Goal: Task Accomplishment & Management: Use online tool/utility

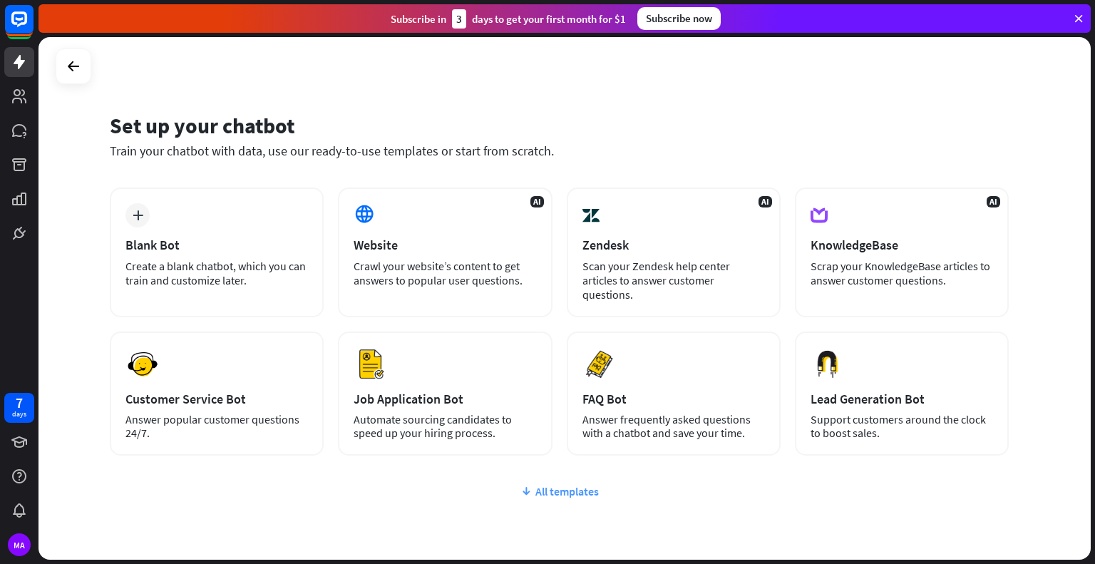
click at [538, 484] on div "All templates" at bounding box center [559, 491] width 899 height 14
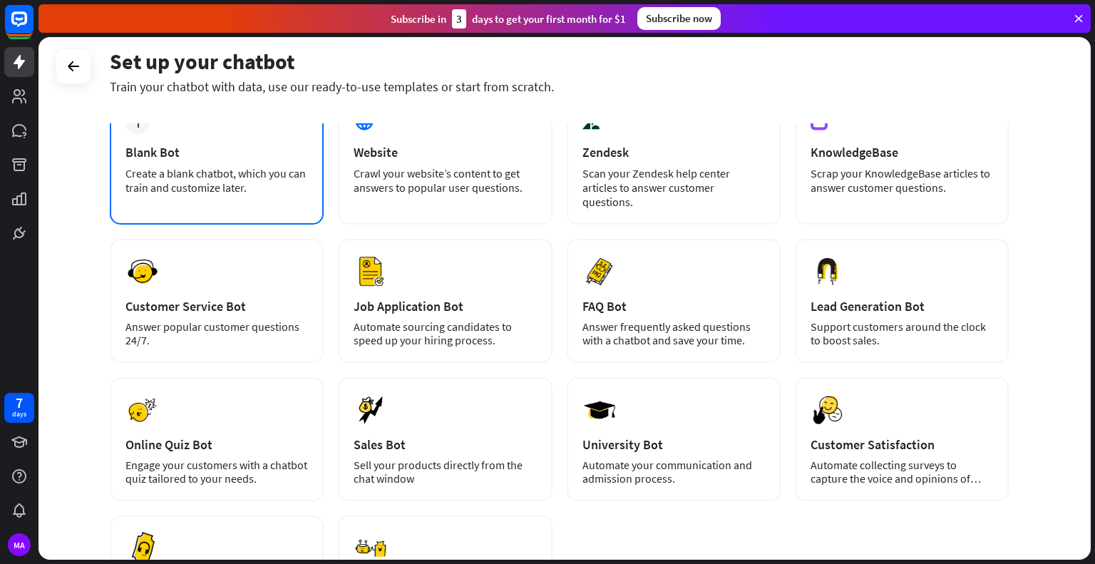
scroll to position [85, 0]
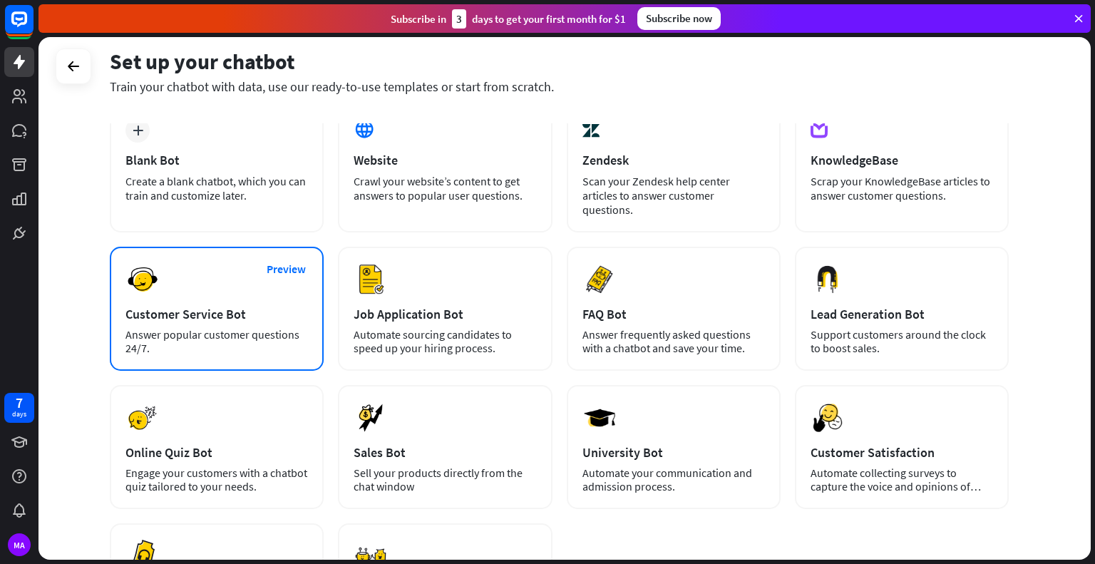
click at [245, 257] on div "Preview Customer Service Bot Answer popular customer questions 24/7." at bounding box center [217, 309] width 214 height 124
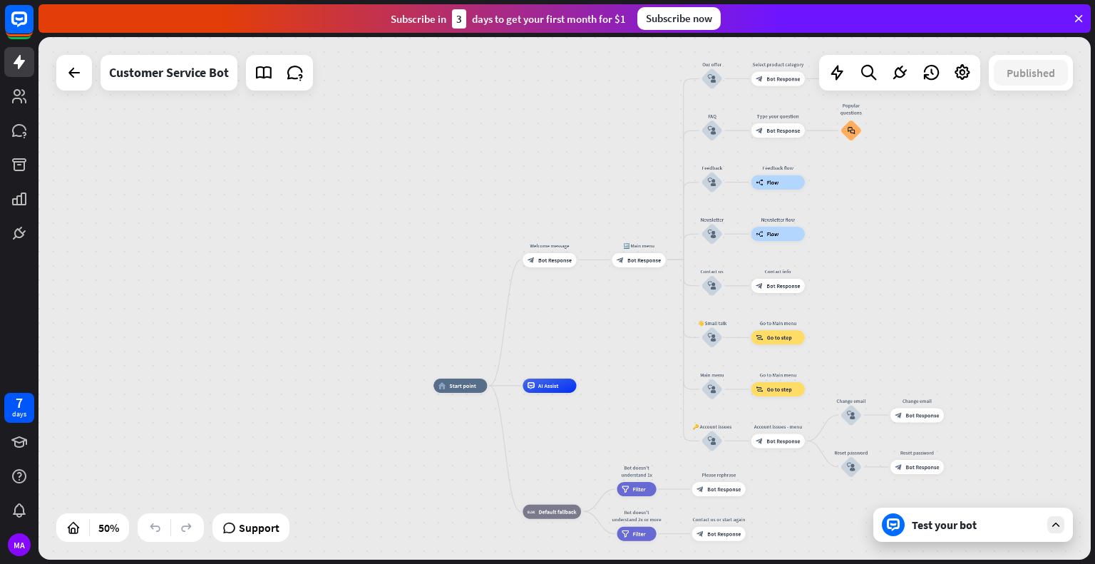
click at [1054, 524] on icon at bounding box center [1055, 524] width 13 height 13
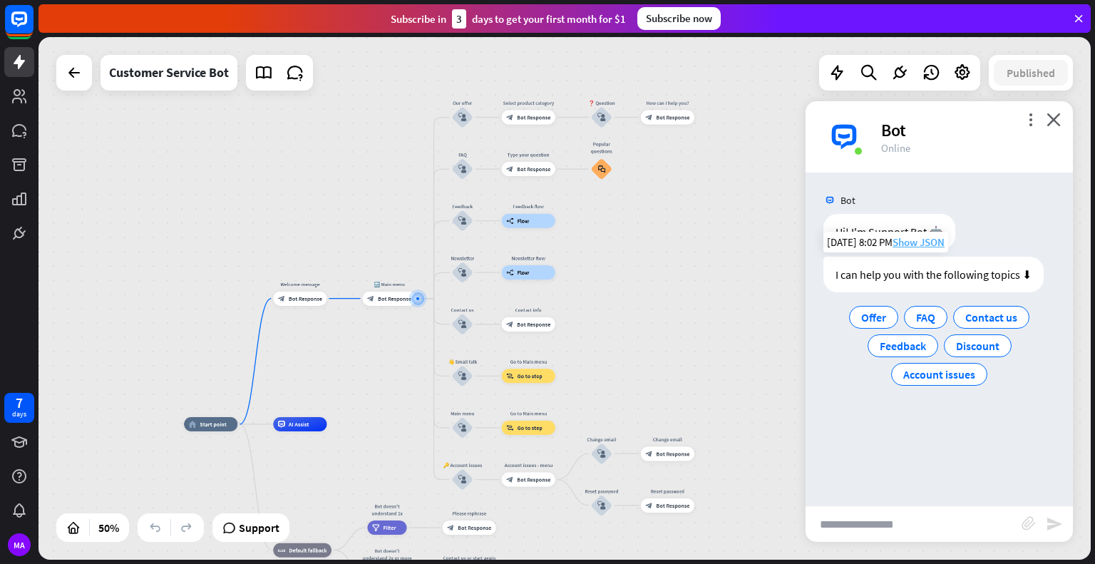
click at [917, 247] on span "Show JSON" at bounding box center [918, 242] width 52 height 14
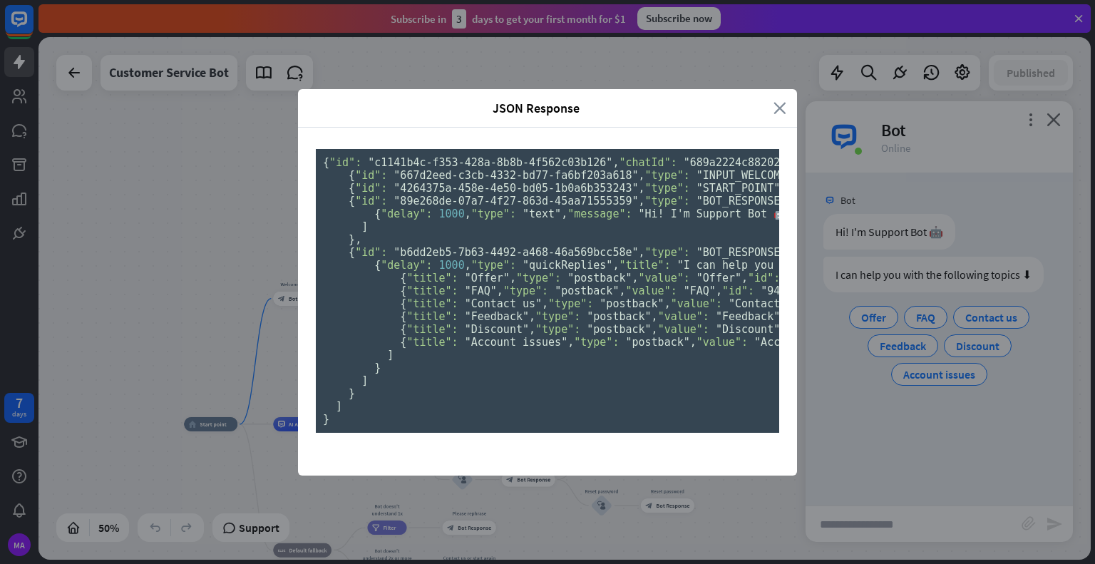
click at [773, 100] on icon "close" at bounding box center [779, 108] width 13 height 16
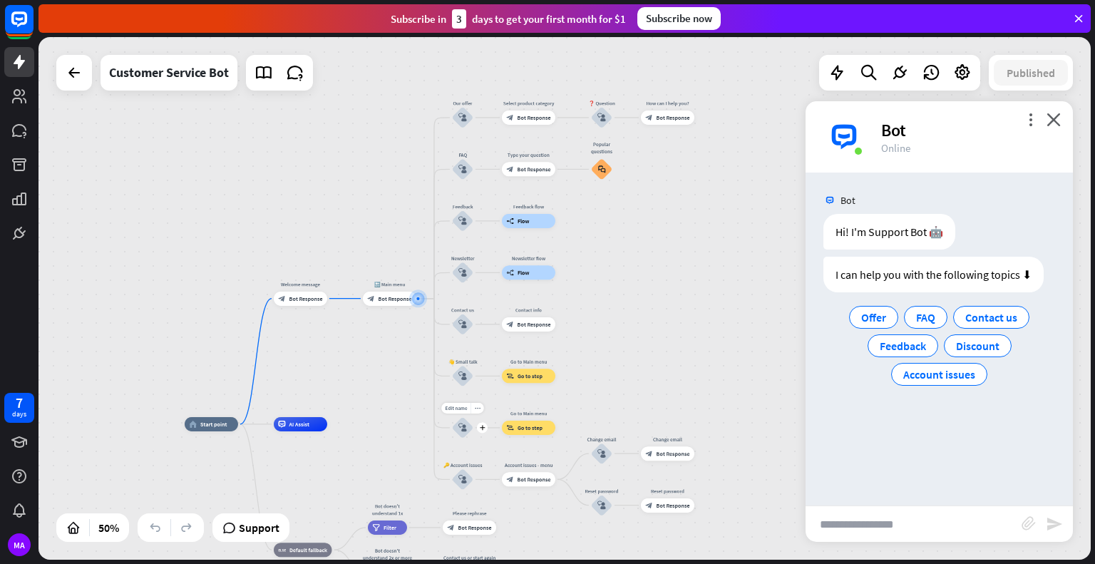
click at [460, 430] on icon "block_user_input" at bounding box center [462, 427] width 9 height 9
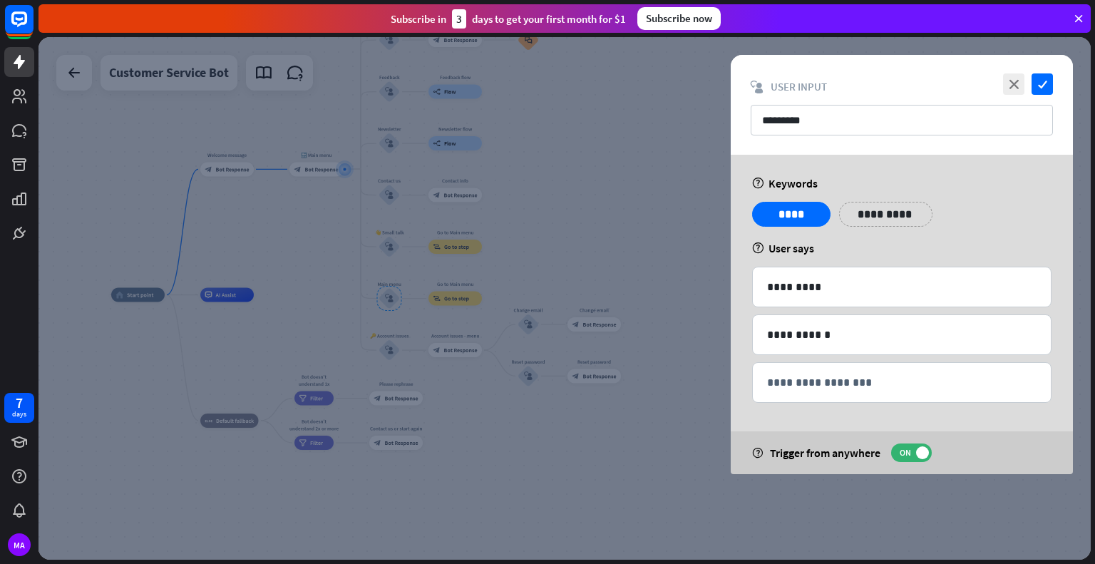
click at [879, 213] on p "**********" at bounding box center [886, 214] width 72 height 18
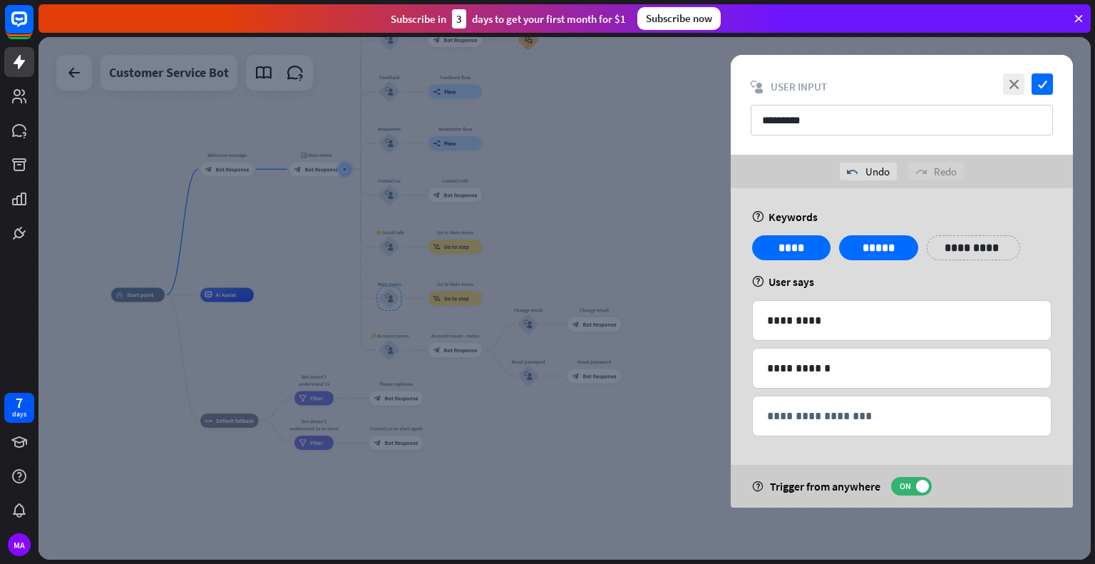
click at [939, 296] on div "**********" at bounding box center [902, 347] width 342 height 319
click at [659, 430] on div at bounding box center [564, 298] width 1052 height 522
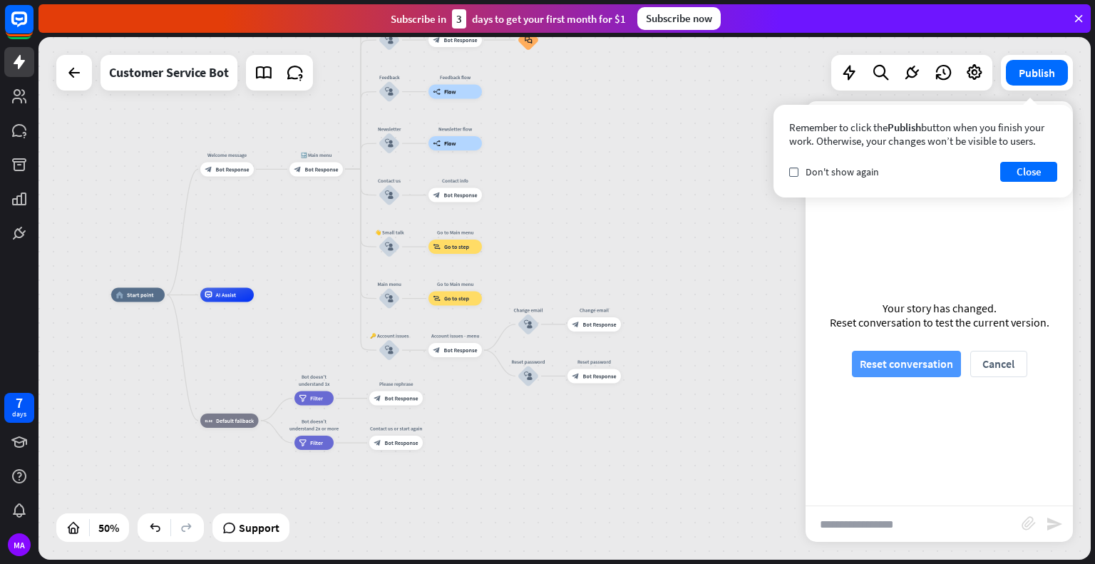
click at [927, 364] on button "Reset conversation" at bounding box center [906, 364] width 109 height 26
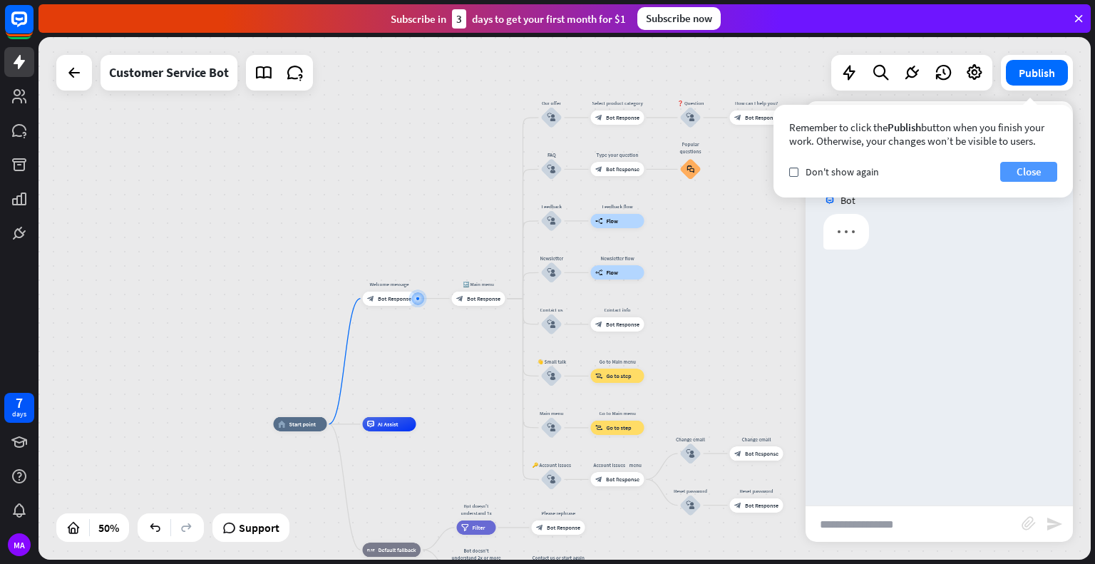
click at [1035, 173] on button "Close" at bounding box center [1028, 172] width 57 height 20
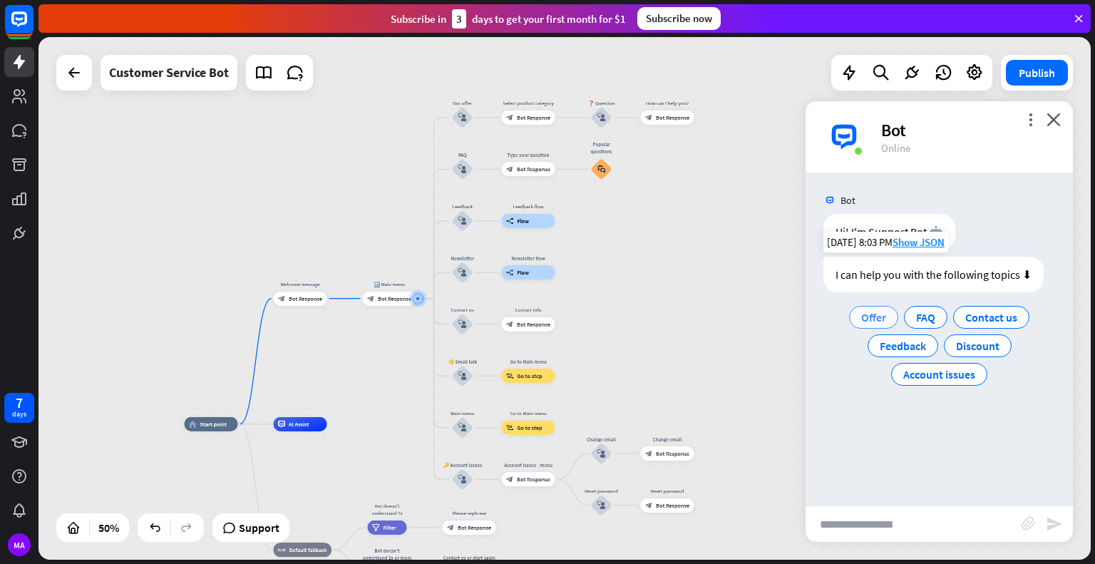
click at [875, 319] on span "Offer" at bounding box center [873, 317] width 25 height 14
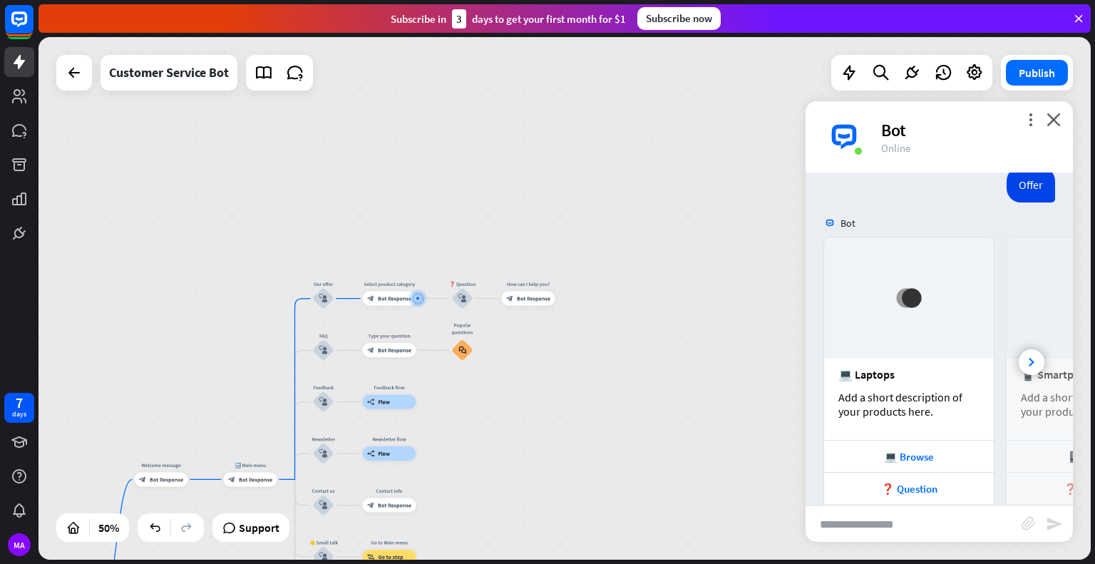
scroll to position [212, 0]
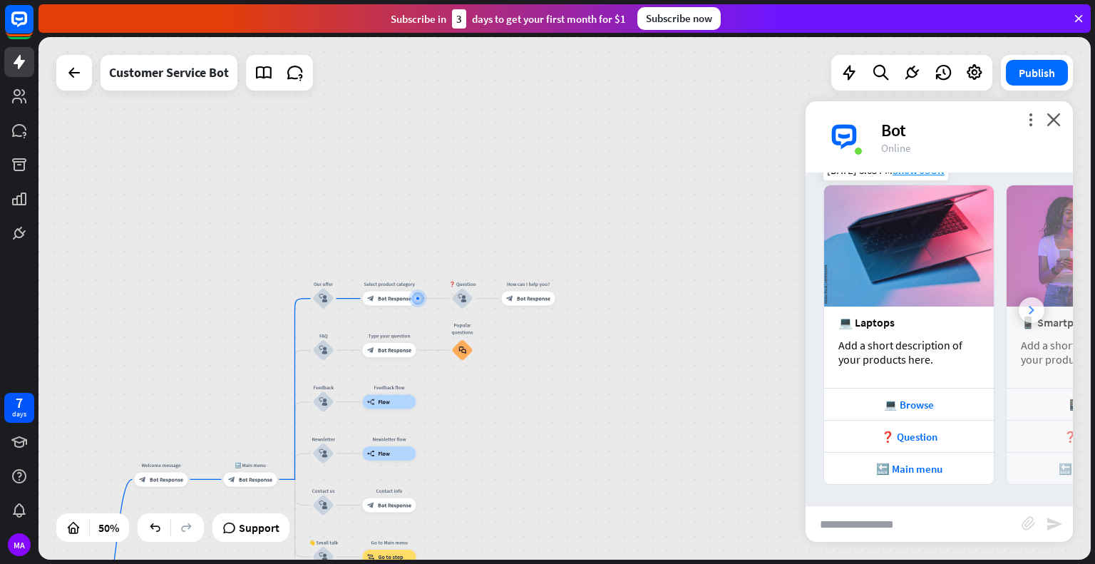
click at [1018, 317] on div at bounding box center [1031, 310] width 26 height 26
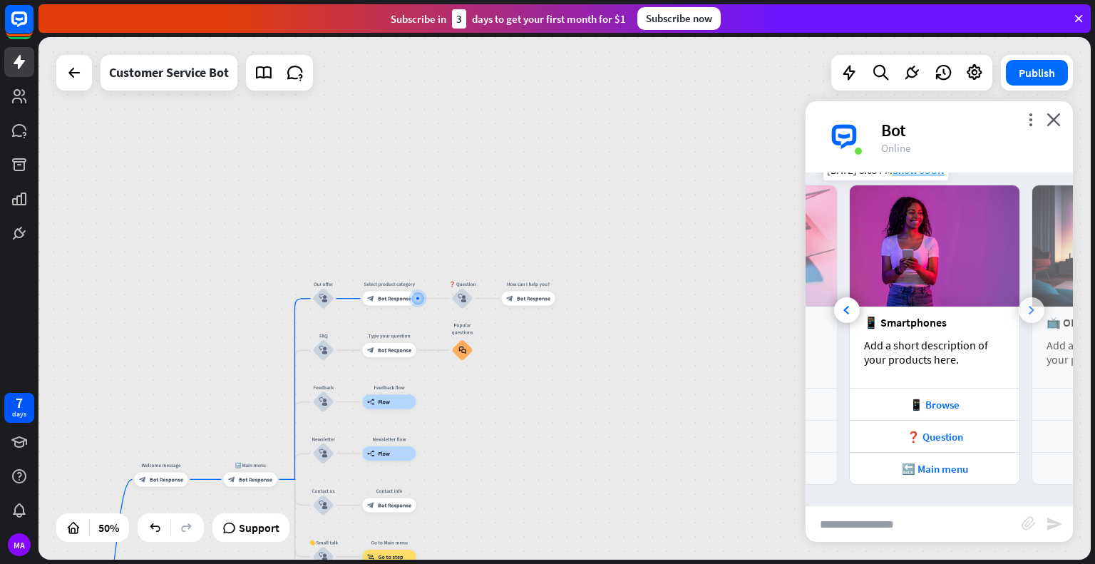
click at [1018, 317] on div at bounding box center [1031, 310] width 26 height 26
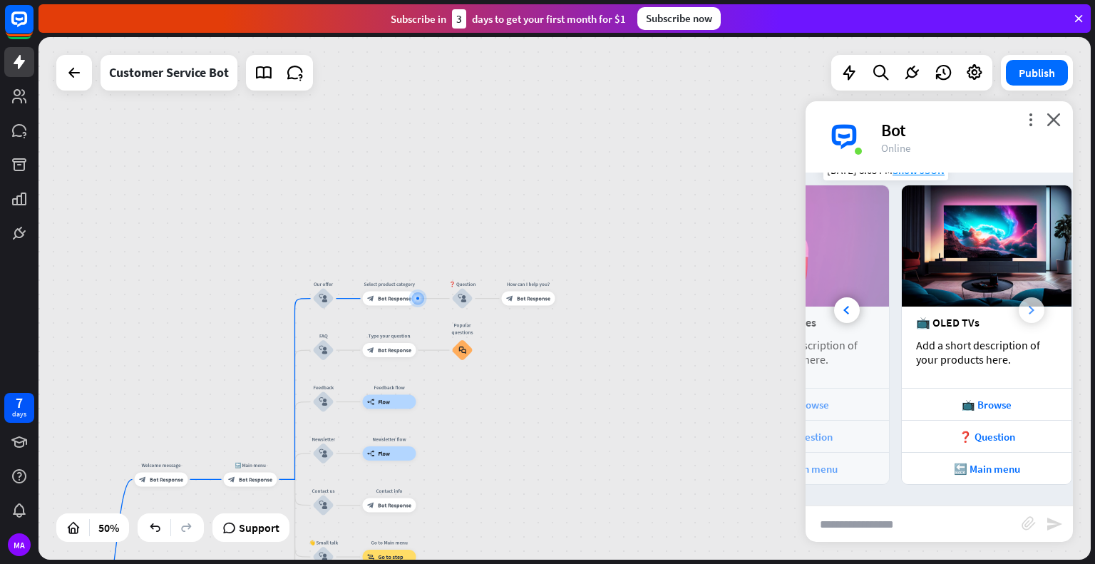
scroll to position [0, 315]
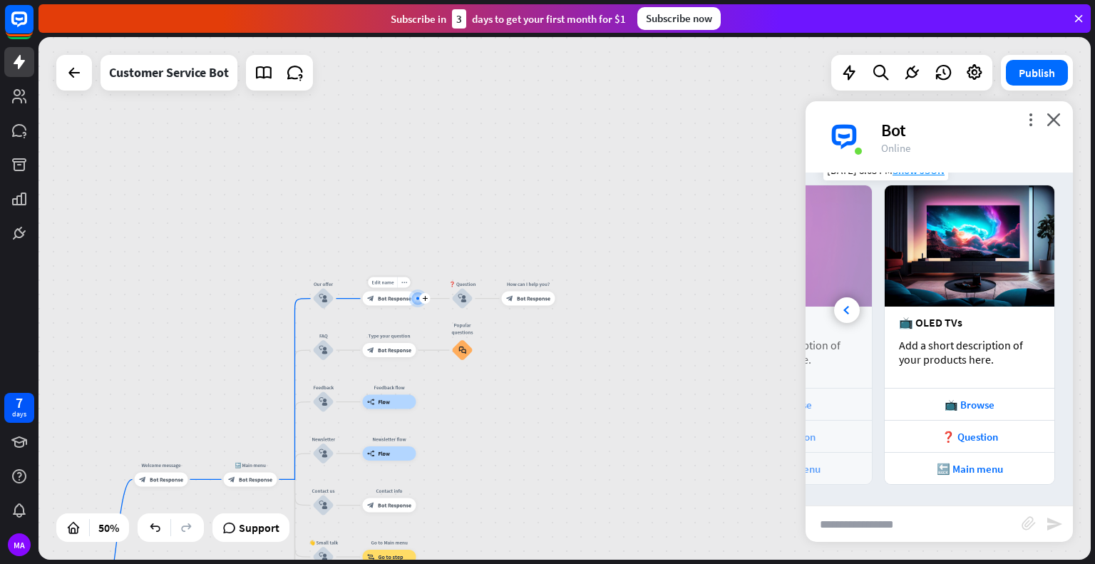
click at [368, 296] on icon "block_bot_response" at bounding box center [370, 298] width 7 height 7
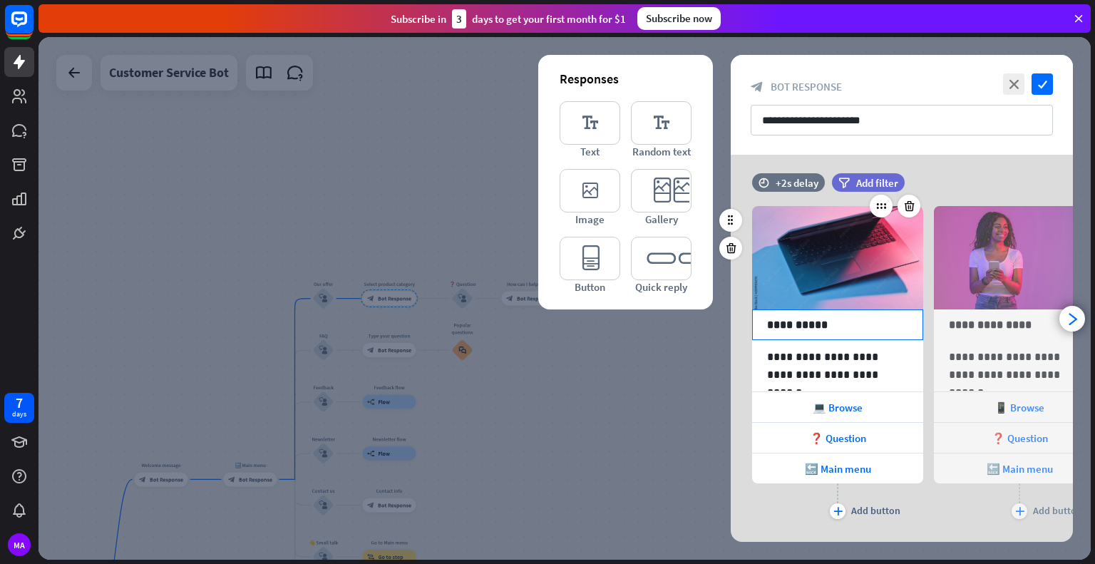
scroll to position [9, 0]
click at [1069, 310] on div "arrowhead_right" at bounding box center [1072, 319] width 26 height 26
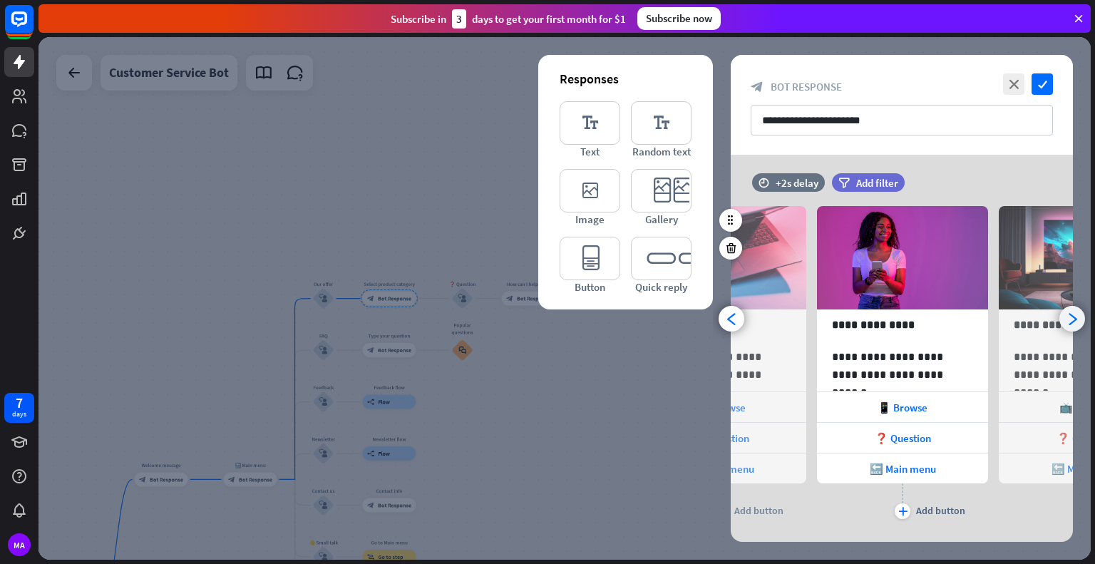
click at [1069, 310] on div "arrowhead_right" at bounding box center [1072, 319] width 26 height 26
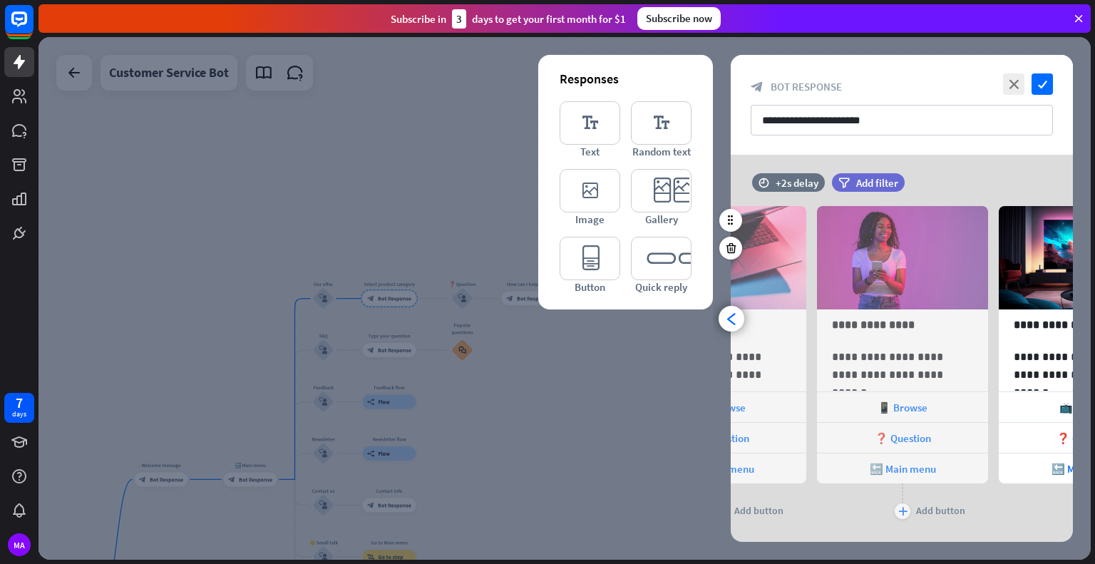
scroll to position [0, 299]
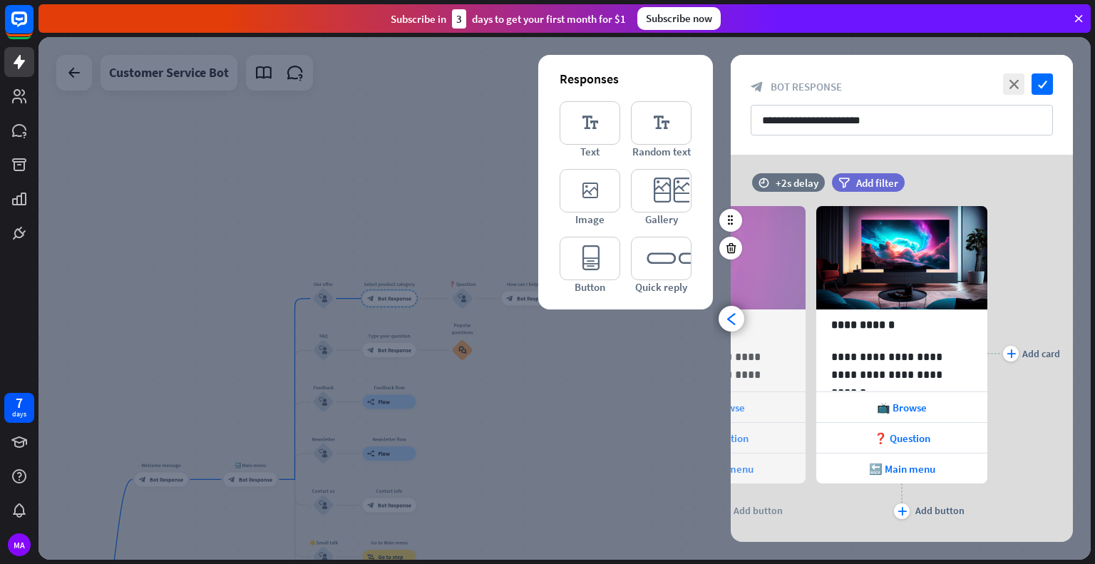
click at [1069, 310] on div "**********" at bounding box center [902, 354] width 342 height 338
click at [1048, 433] on div "plus Add card" at bounding box center [1023, 354] width 73 height 338
click at [932, 472] on span "🔙 Main menu" at bounding box center [902, 469] width 66 height 14
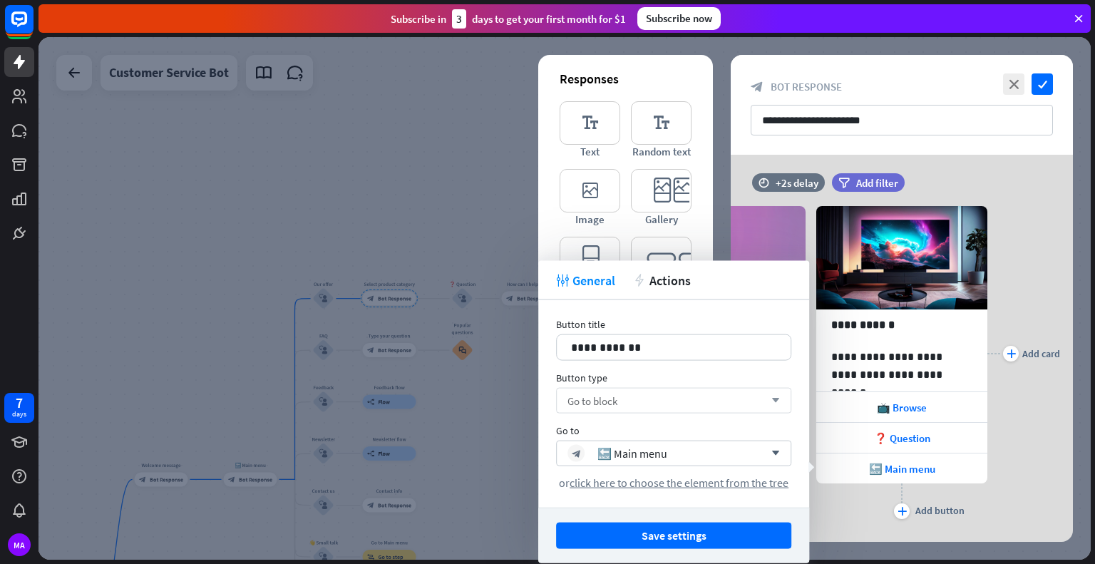
click at [608, 401] on span "Go to block" at bounding box center [592, 400] width 50 height 14
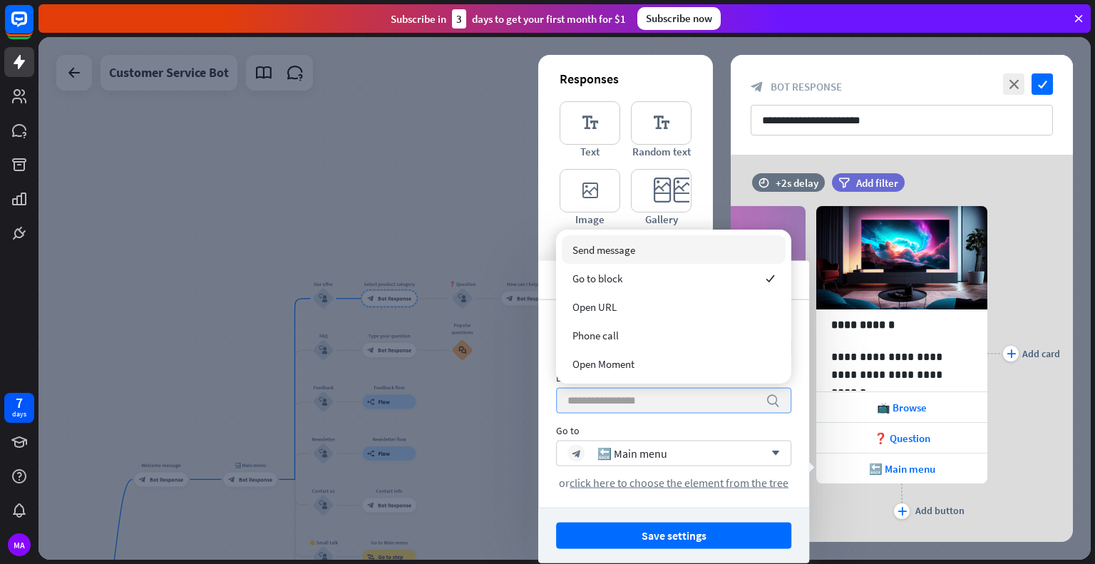
click at [608, 401] on input "search" at bounding box center [662, 400] width 191 height 24
click at [630, 278] on div "Go to block checked" at bounding box center [674, 278] width 224 height 29
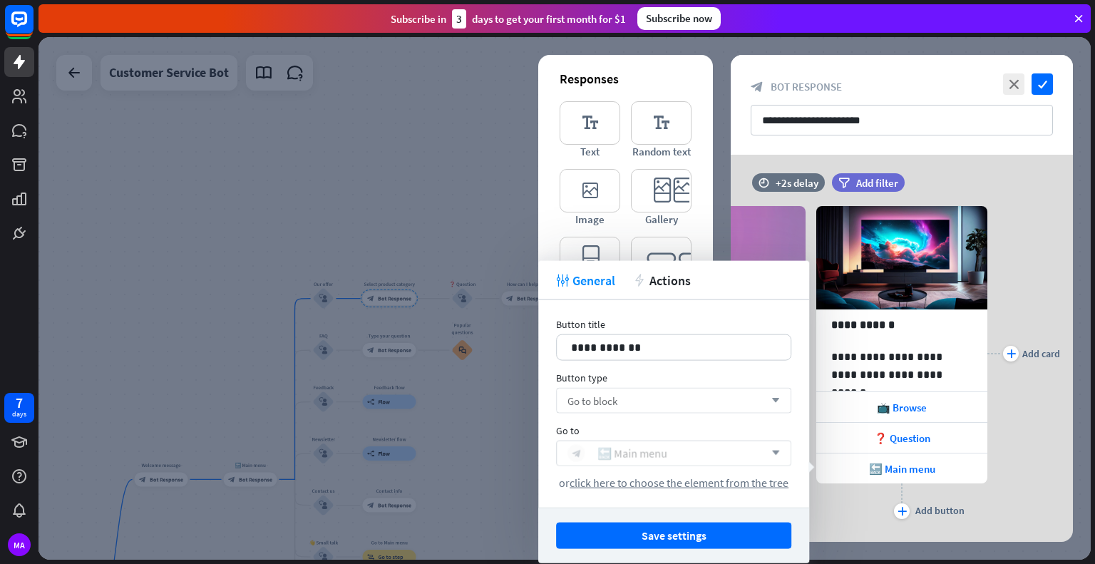
click at [637, 451] on div "🔙 Main menu" at bounding box center [632, 453] width 70 height 14
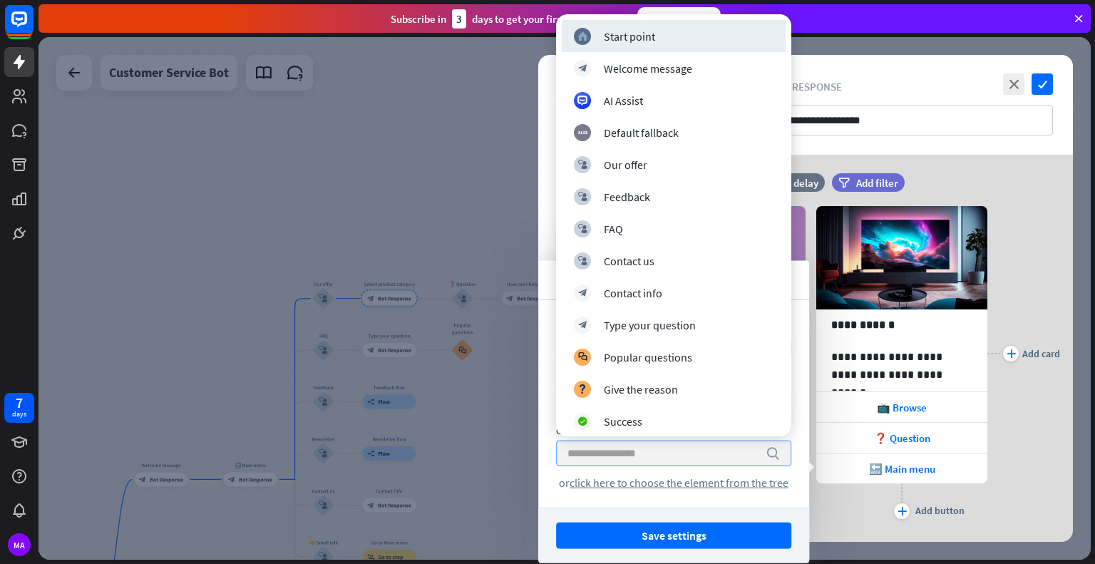
click at [637, 451] on input "search" at bounding box center [662, 453] width 191 height 24
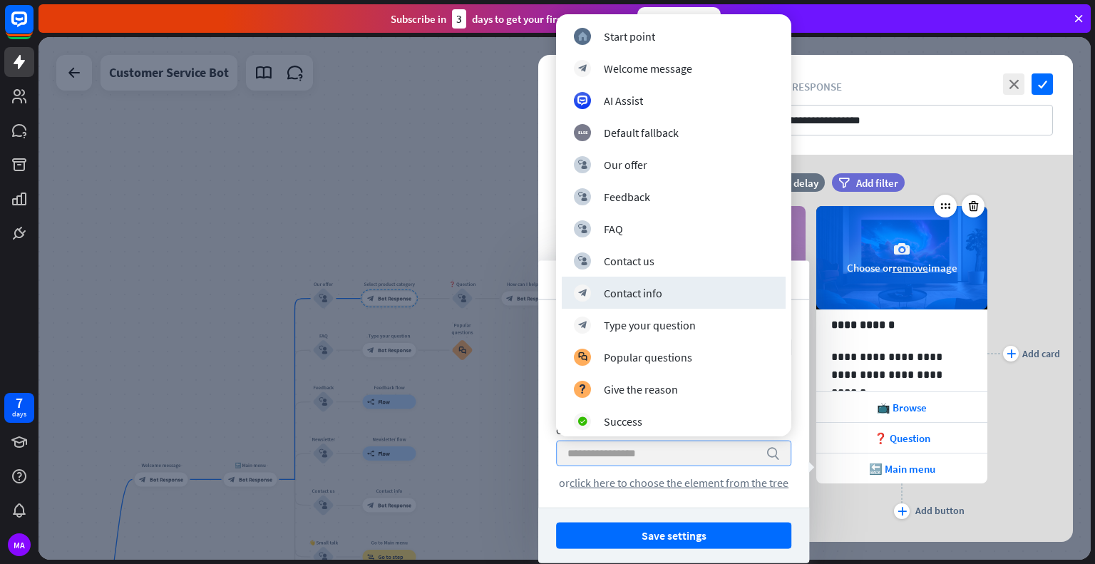
click at [864, 239] on div "camera Choose or remove image" at bounding box center [901, 257] width 171 height 103
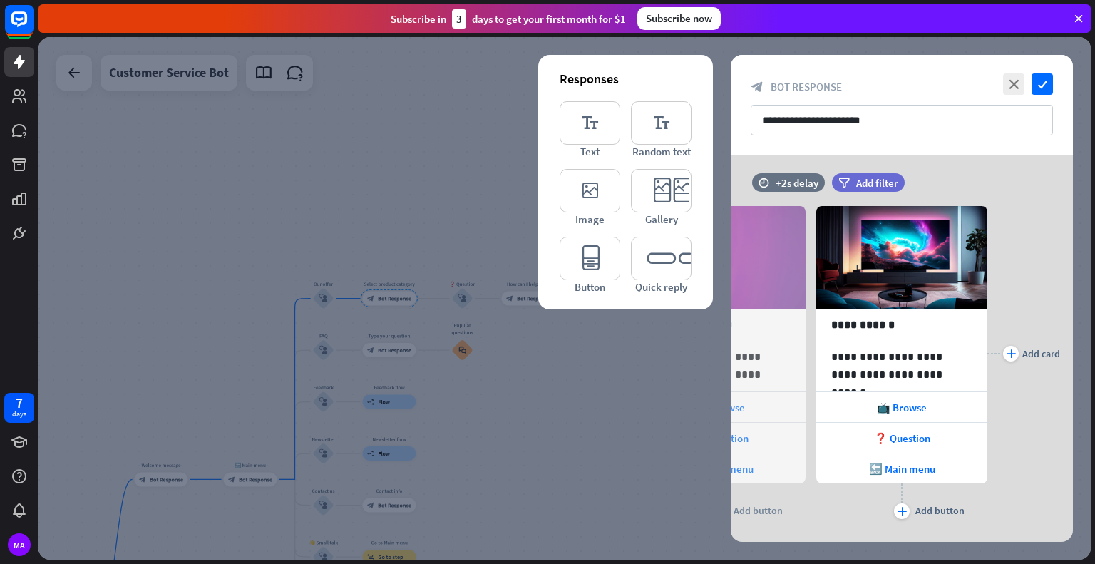
click at [502, 129] on div at bounding box center [564, 298] width 1052 height 522
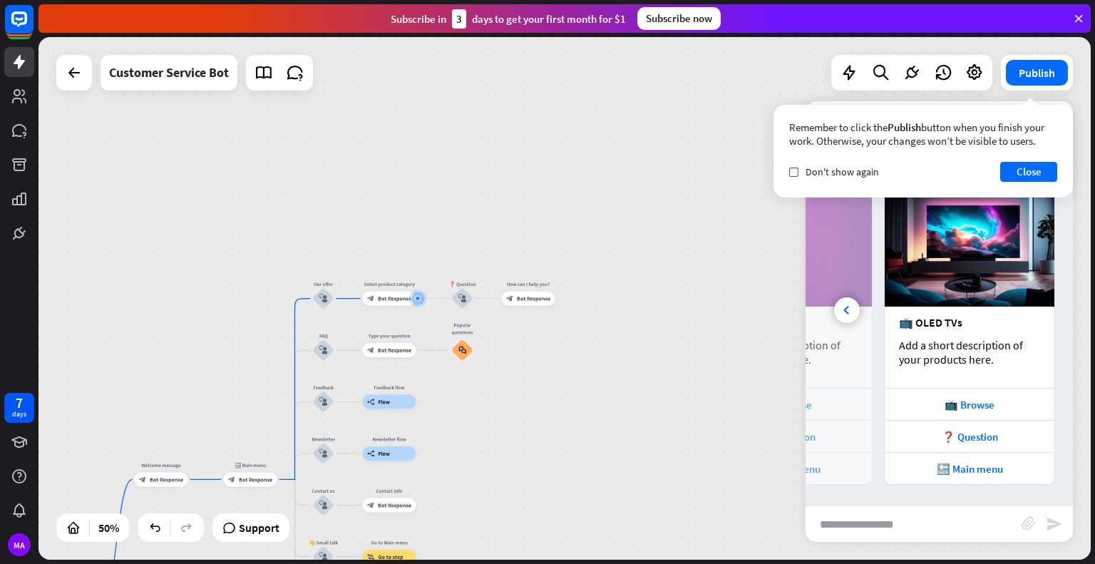
click at [443, 407] on div "home_2 Start point Welcome message block_bot_response Bot Response 🔙 Main menu …" at bounding box center [564, 298] width 1052 height 522
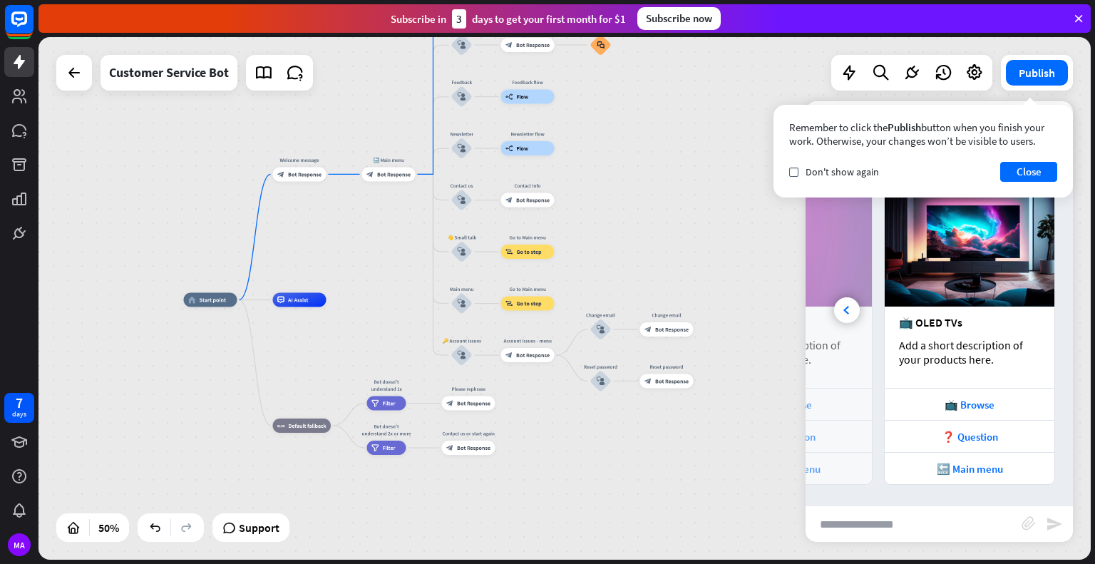
drag, startPoint x: 443, startPoint y: 407, endPoint x: 581, endPoint y: 102, distance: 334.9
click at [581, 102] on div "home_2 Start point Welcome message block_bot_response Bot Response 🔙 Main menu …" at bounding box center [564, 298] width 1052 height 522
click at [396, 179] on div "block_bot_response Bot Response" at bounding box center [388, 174] width 53 height 14
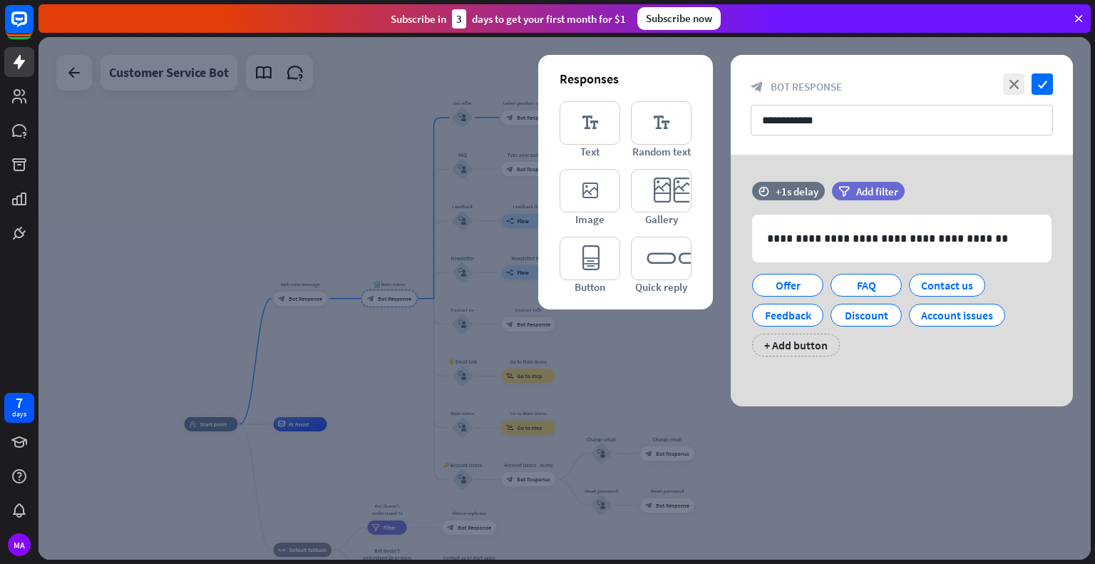
click at [865, 458] on div at bounding box center [564, 298] width 1052 height 522
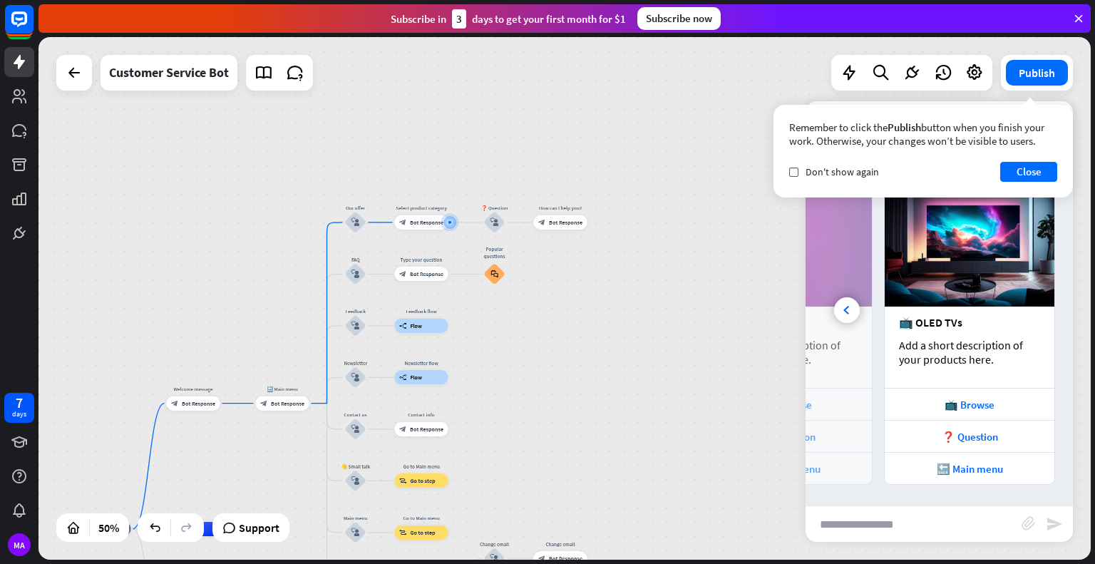
drag, startPoint x: 335, startPoint y: 470, endPoint x: 228, endPoint y: 574, distance: 149.7
click at [228, 563] on html "7 days MA close Product Help First steps Get started with ChatBot Help Center F…" at bounding box center [547, 282] width 1095 height 564
